Goal: Find specific page/section: Find specific page/section

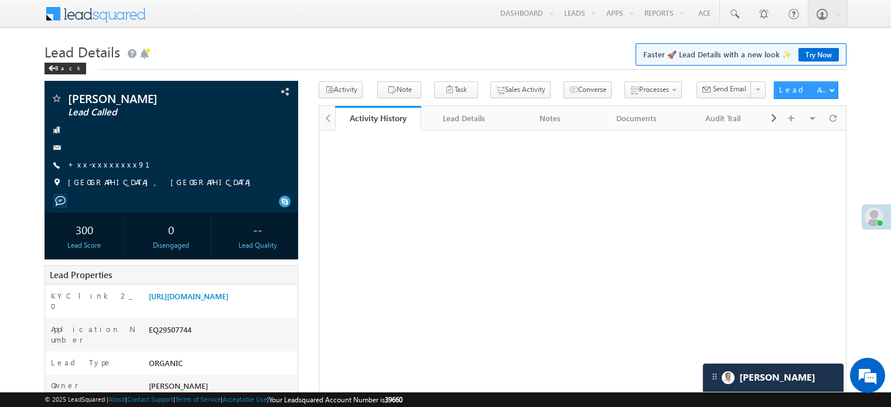
click at [226, 301] on link "[URL][DOMAIN_NAME]" at bounding box center [189, 296] width 80 height 10
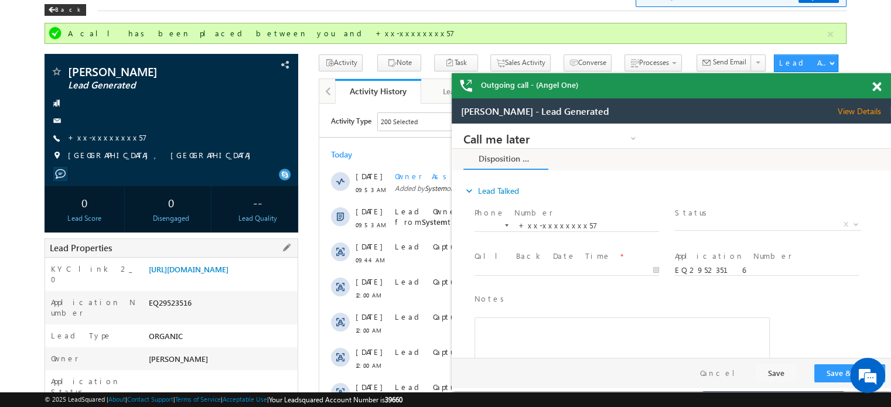
click at [210, 261] on div "KYC link 2_0 [URL][DOMAIN_NAME]" at bounding box center [171, 274] width 253 height 33
click at [212, 260] on div "KYC link 2_0 [URL][DOMAIN_NAME]" at bounding box center [171, 274] width 253 height 33
click at [214, 274] on link "[URL][DOMAIN_NAME]" at bounding box center [189, 269] width 80 height 10
